Goal: Task Accomplishment & Management: Manage account settings

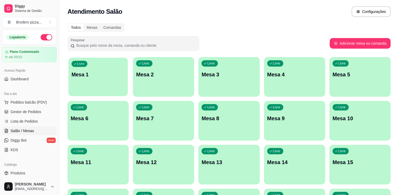
click at [89, 90] on div "Livre Mesa 1" at bounding box center [97, 73] width 59 height 32
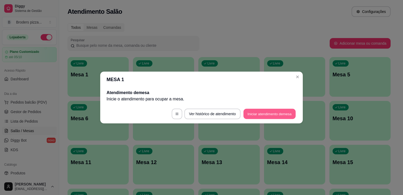
click at [251, 114] on button "Iniciar atendimento de mesa" at bounding box center [269, 114] width 52 height 10
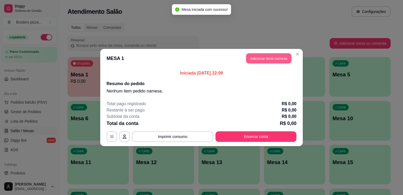
click at [274, 57] on button "Adicionar itens na mesa" at bounding box center [268, 58] width 45 height 10
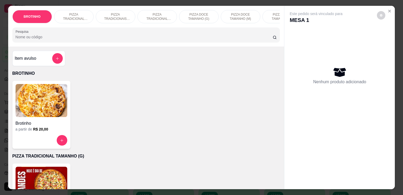
click at [113, 20] on div "PIZZA TRADICIONAIS TAMANHO (M)" at bounding box center [116, 16] width 40 height 13
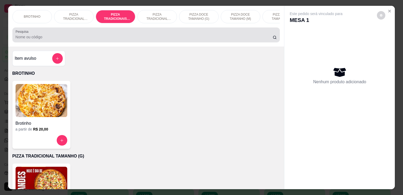
scroll to position [13, 0]
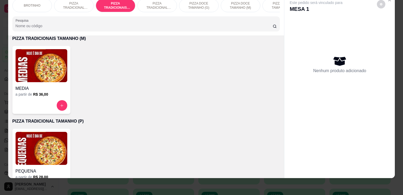
click at [39, 69] on img at bounding box center [42, 65] width 52 height 33
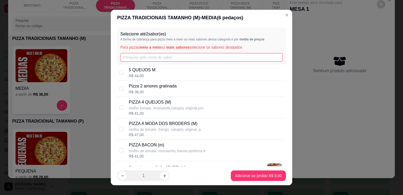
click at [142, 54] on input "text" at bounding box center [201, 57] width 162 height 8
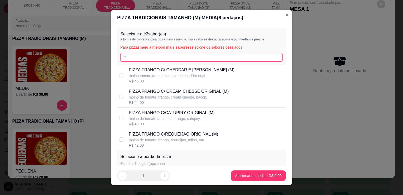
type input "fr"
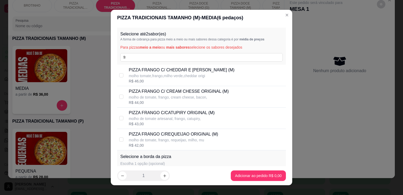
click at [188, 76] on p "molho tomate,frango,milho verde,cheddar origi" at bounding box center [182, 75] width 106 height 5
checkbox input "true"
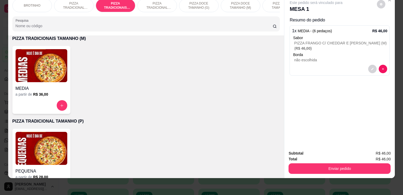
click at [214, 28] on input "Pesquisa" at bounding box center [144, 25] width 257 height 5
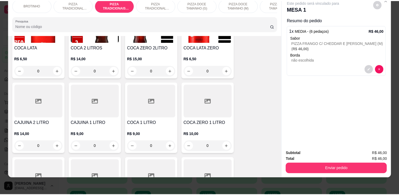
scroll to position [645, 0]
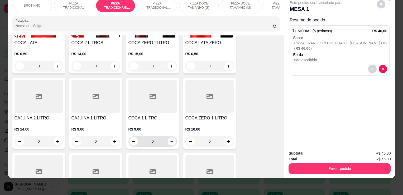
click at [171, 144] on button "increase-product-quantity" at bounding box center [171, 141] width 8 height 8
type input "1"
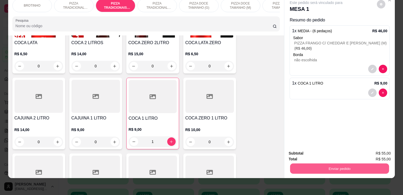
click at [290, 163] on button "Enviar pedido" at bounding box center [339, 168] width 99 height 10
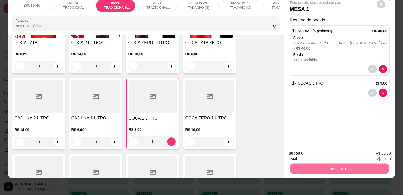
click at [306, 150] on button "Não registrar e enviar pedido" at bounding box center [322, 151] width 53 height 10
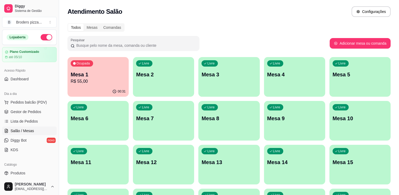
click at [45, 38] on button "button" at bounding box center [47, 37] width 12 height 6
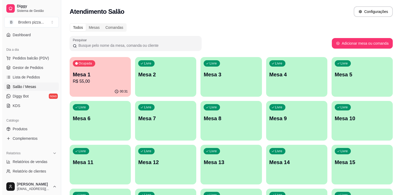
scroll to position [53, 0]
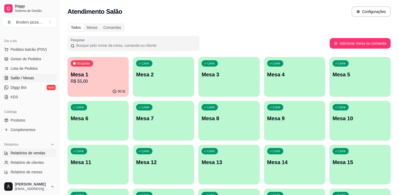
click at [36, 154] on span "Relatórios de vendas" at bounding box center [28, 152] width 35 height 5
select select "ALL"
select select "0"
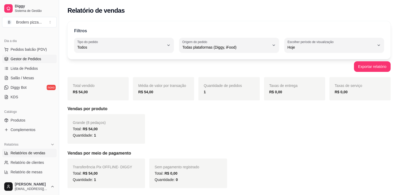
click at [17, 55] on link "Gestor de Pedidos" at bounding box center [29, 59] width 55 height 8
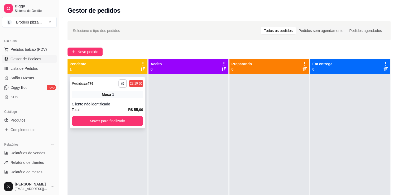
click at [112, 100] on div "**********" at bounding box center [108, 102] width 76 height 51
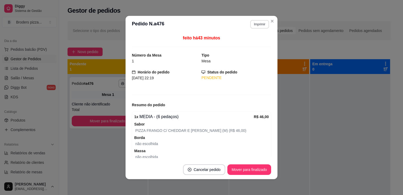
click at [252, 24] on button "Imprimir" at bounding box center [259, 24] width 19 height 8
click at [240, 43] on button "IMPRESSORA" at bounding box center [248, 42] width 37 height 8
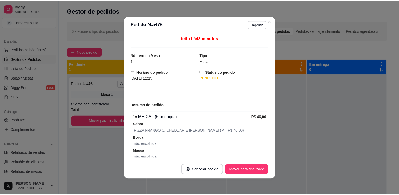
scroll to position [41, 0]
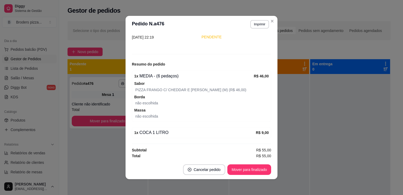
click at [258, 147] on span "R$ 55,00" at bounding box center [263, 150] width 15 height 6
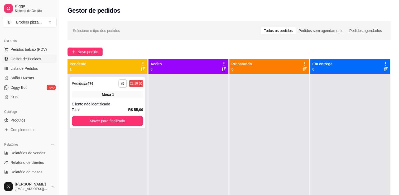
drag, startPoint x: 58, startPoint y: 108, endPoint x: 55, endPoint y: 109, distance: 3.4
click at [55, 109] on div "Diggy Sistema de Gestão B Broders pizza ... Loja fechada Plano Customizado até …" at bounding box center [29, 97] width 59 height 195
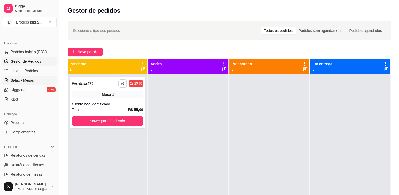
click at [32, 79] on span "Salão / Mesas" at bounding box center [22, 80] width 23 height 5
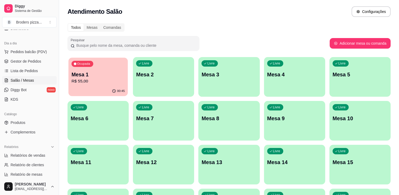
click at [87, 88] on div "00:45" at bounding box center [97, 91] width 59 height 10
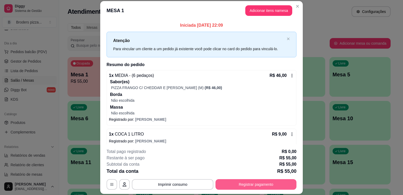
click at [236, 181] on button "Registrar pagamento" at bounding box center [255, 184] width 81 height 11
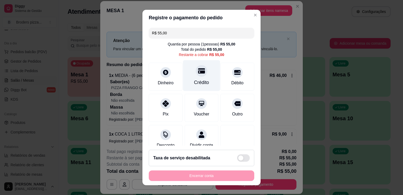
click at [197, 84] on div "Crédito" at bounding box center [201, 82] width 15 height 7
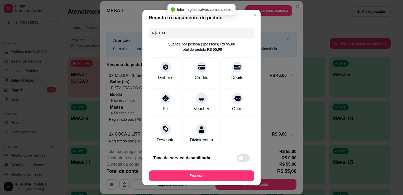
type input "R$ 0,00"
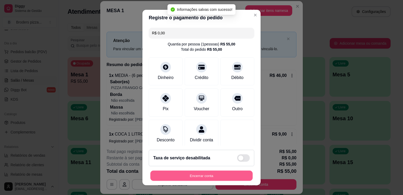
click at [193, 177] on button "Encerrar conta" at bounding box center [201, 175] width 102 height 10
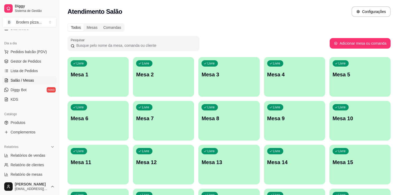
click at [55, 64] on div "Diggy Sistema de Gestão B Broders pizza ... Loja fechada Plano Customizado até …" at bounding box center [29, 97] width 59 height 195
